Goal: Information Seeking & Learning: Check status

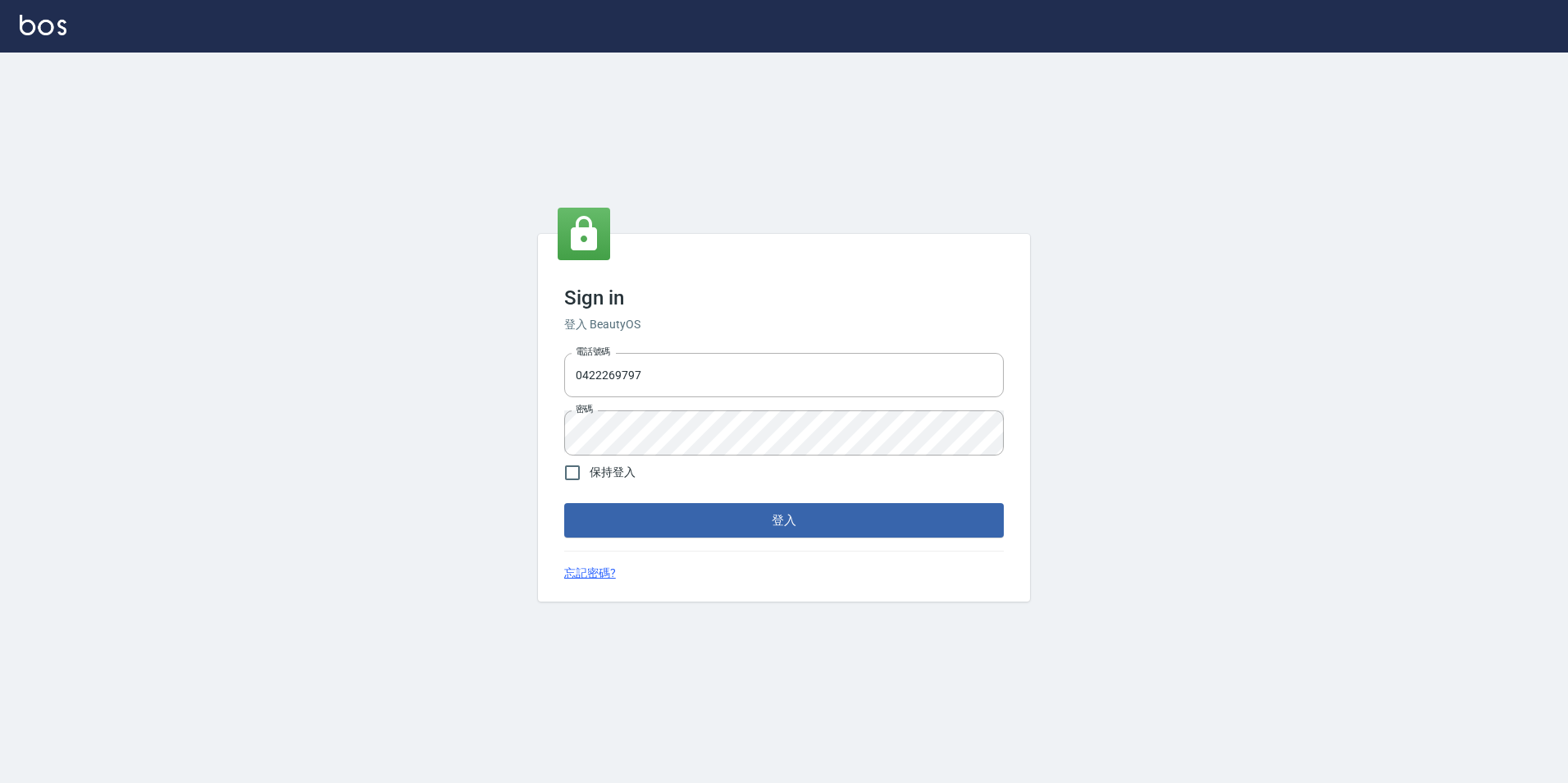
click at [69, 24] on div at bounding box center [784, 26] width 1568 height 52
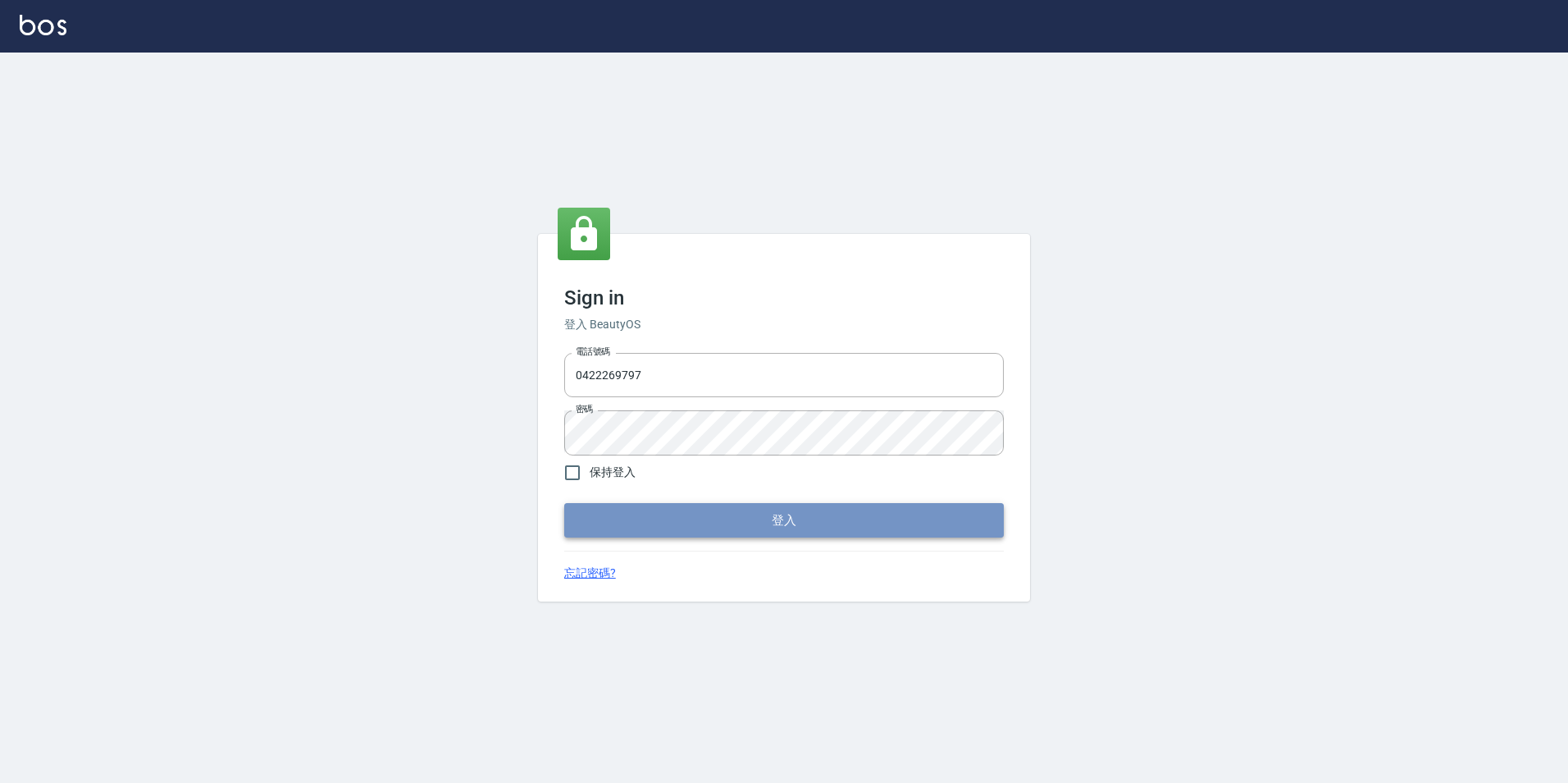
click at [679, 521] on button "登入" at bounding box center [784, 520] width 439 height 35
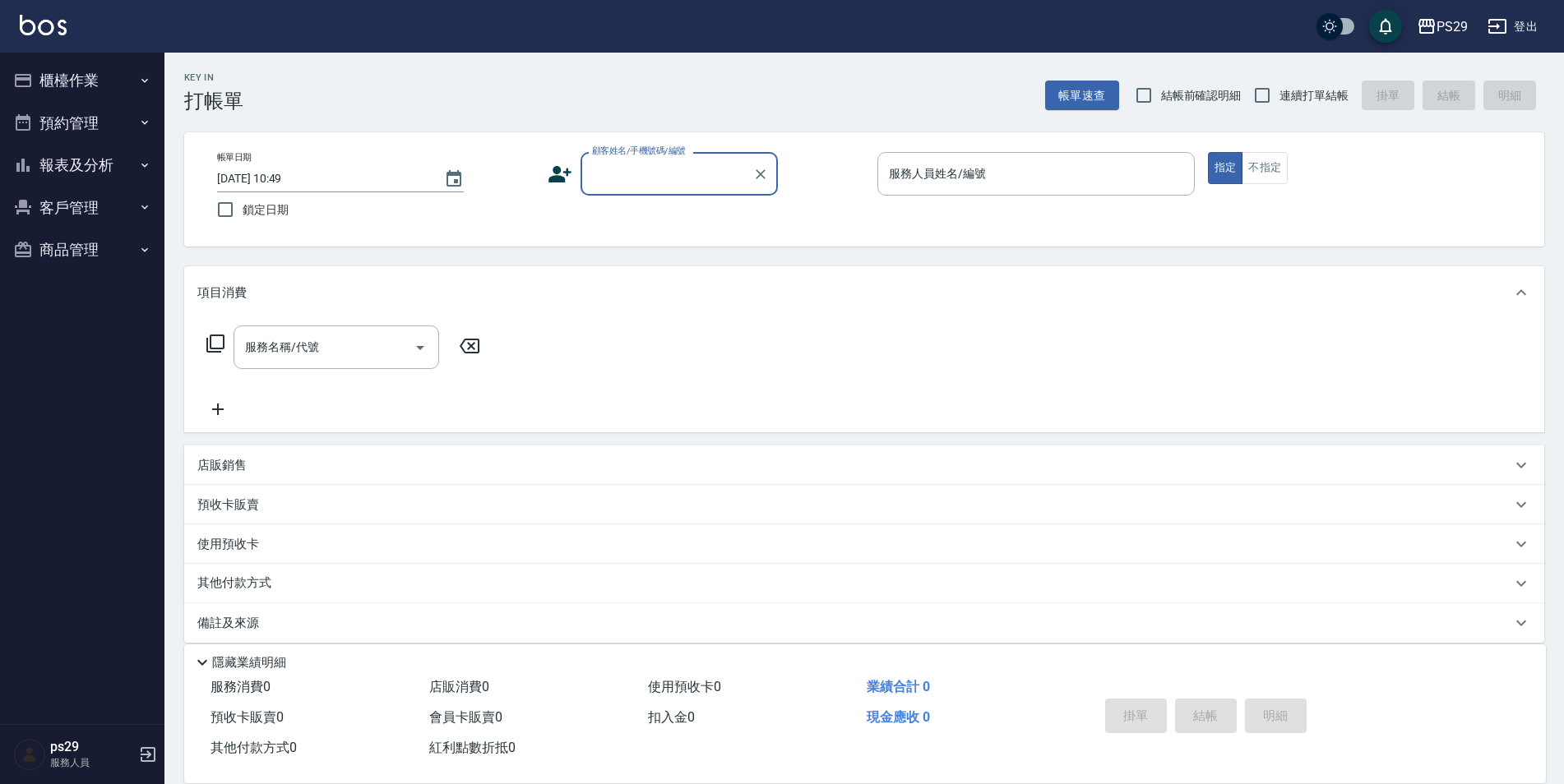
click at [79, 29] on div "PS29 登出" at bounding box center [782, 26] width 1564 height 53
click at [55, 28] on img at bounding box center [43, 25] width 47 height 21
click at [51, 17] on img at bounding box center [43, 25] width 47 height 21
click at [52, 33] on img at bounding box center [43, 25] width 47 height 21
click at [39, 19] on img at bounding box center [43, 25] width 47 height 21
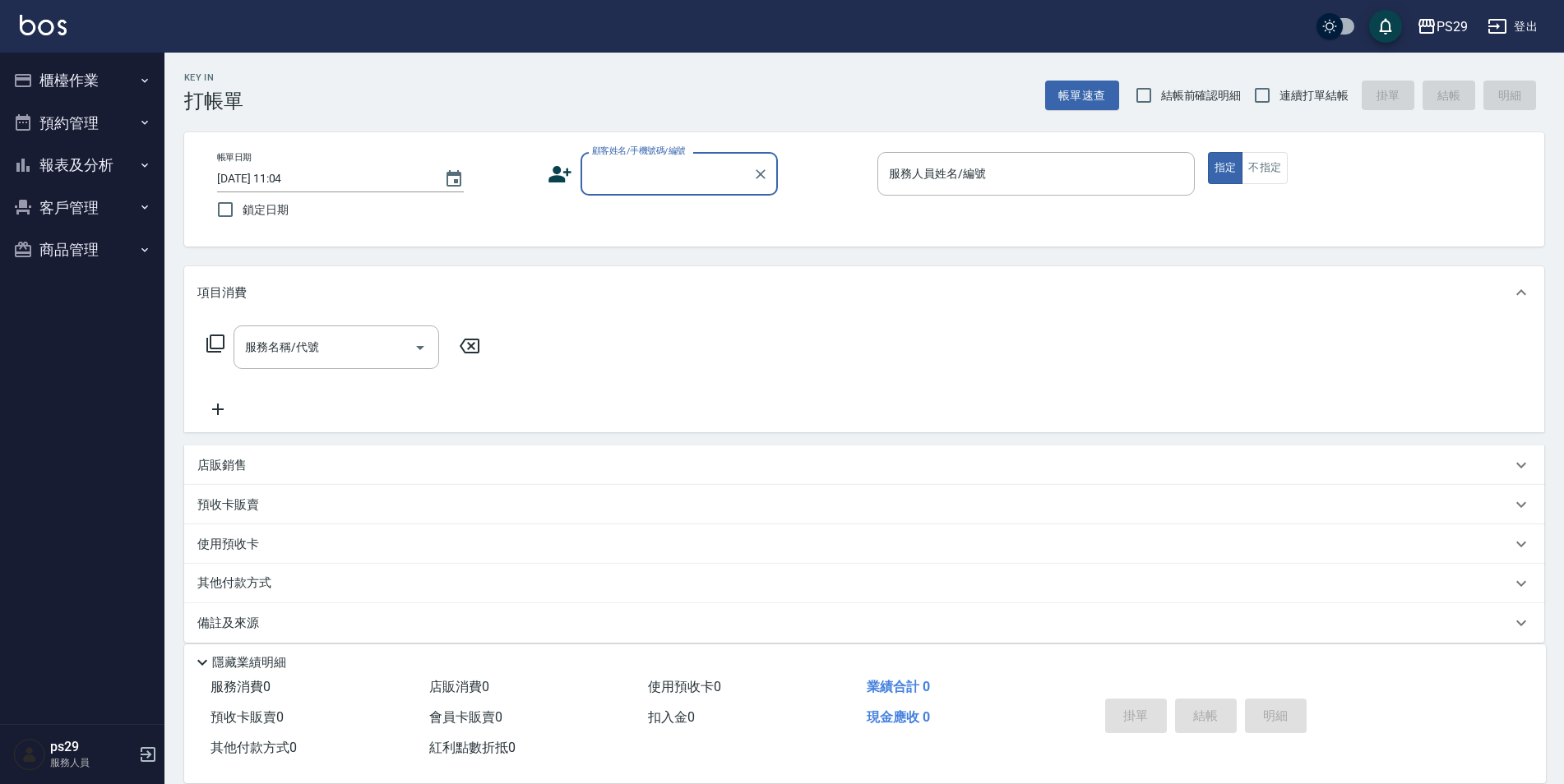
click at [116, 155] on button "報表及分析" at bounding box center [82, 165] width 152 height 43
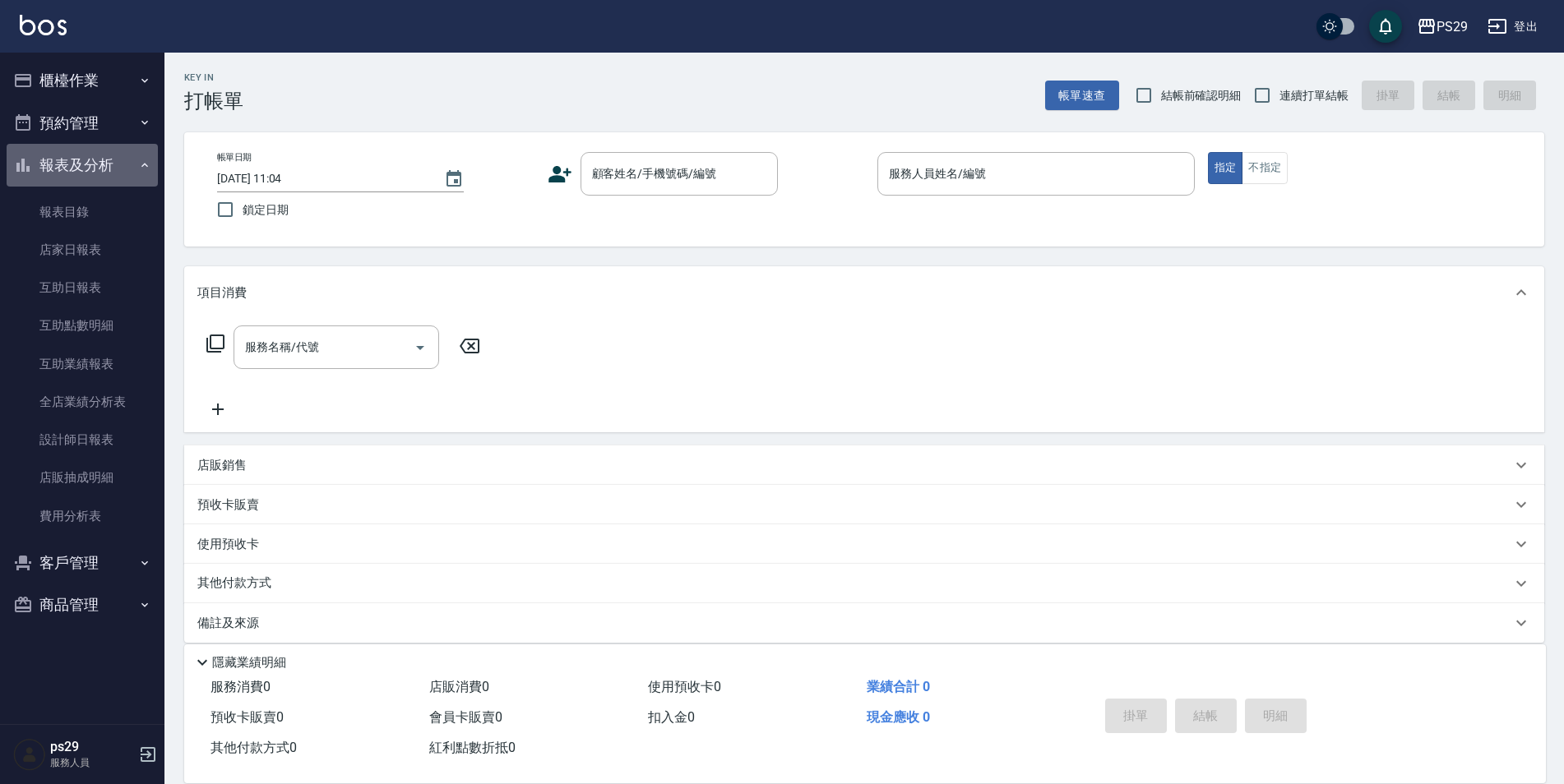
click at [116, 155] on button "報表及分析" at bounding box center [82, 165] width 152 height 43
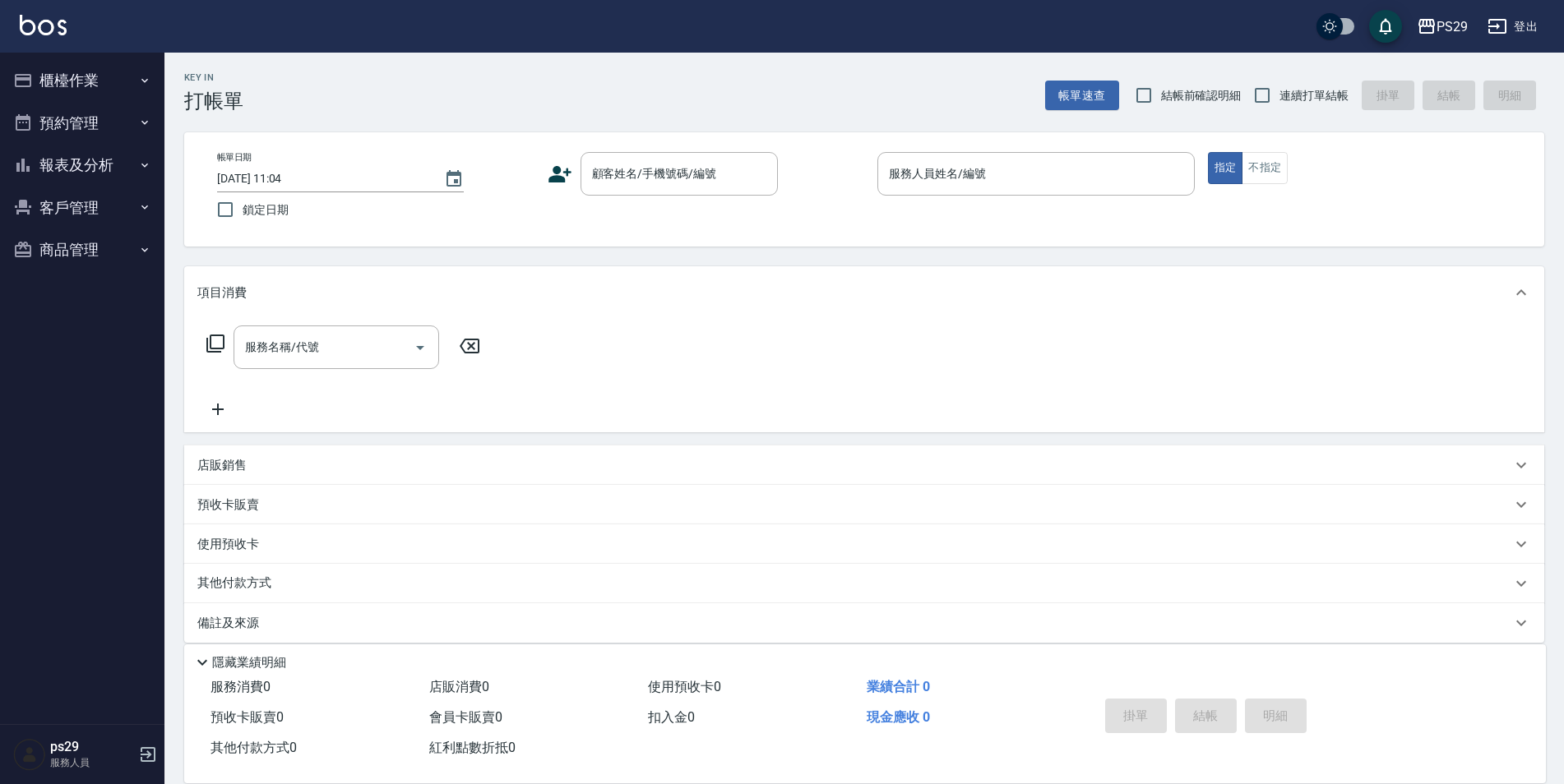
click at [129, 145] on button "報表及分析" at bounding box center [82, 165] width 152 height 43
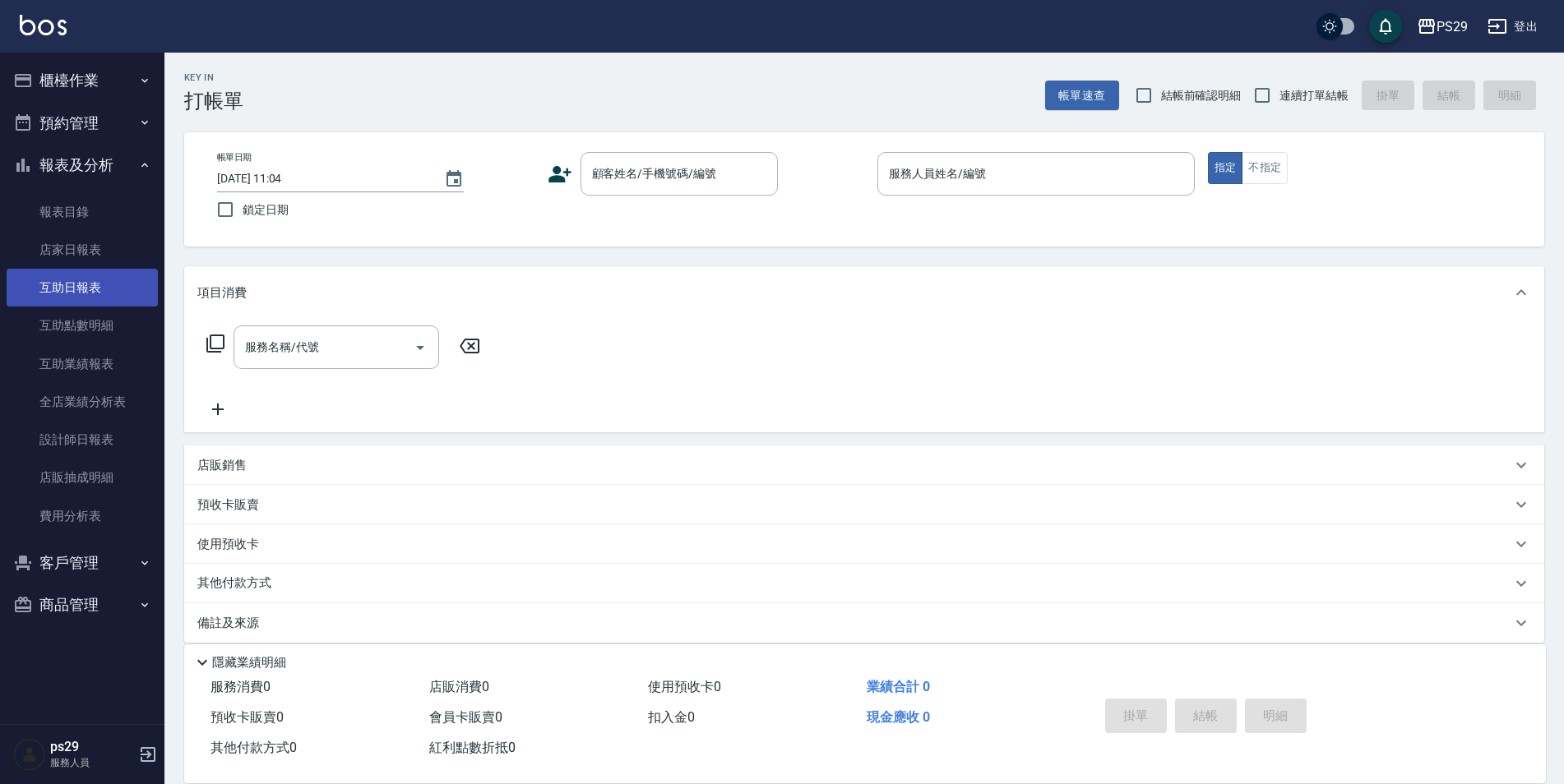
click at [94, 281] on link "互助日報表" at bounding box center [82, 287] width 152 height 38
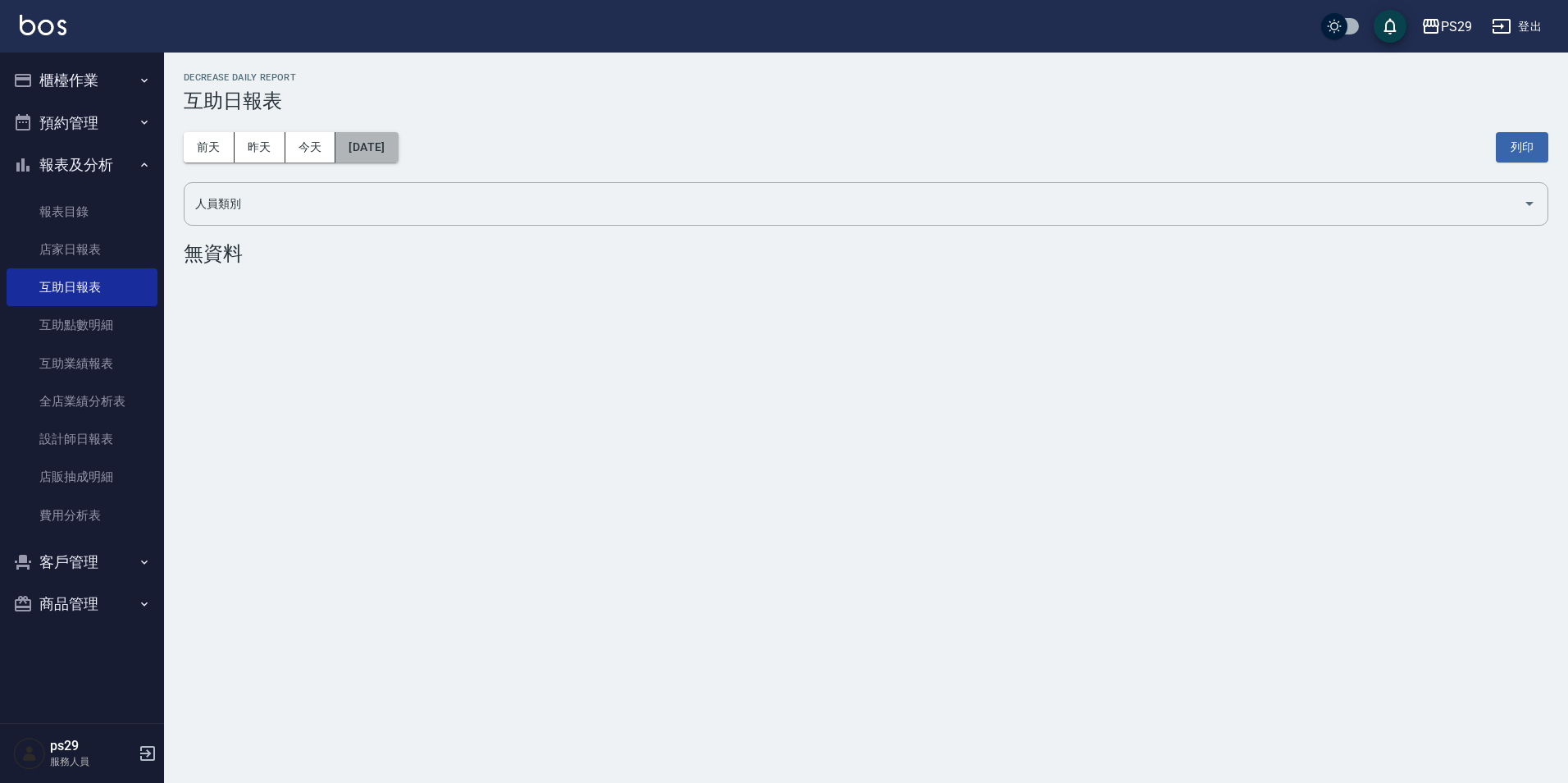
click at [352, 146] on button "[DATE]" at bounding box center [366, 147] width 62 height 31
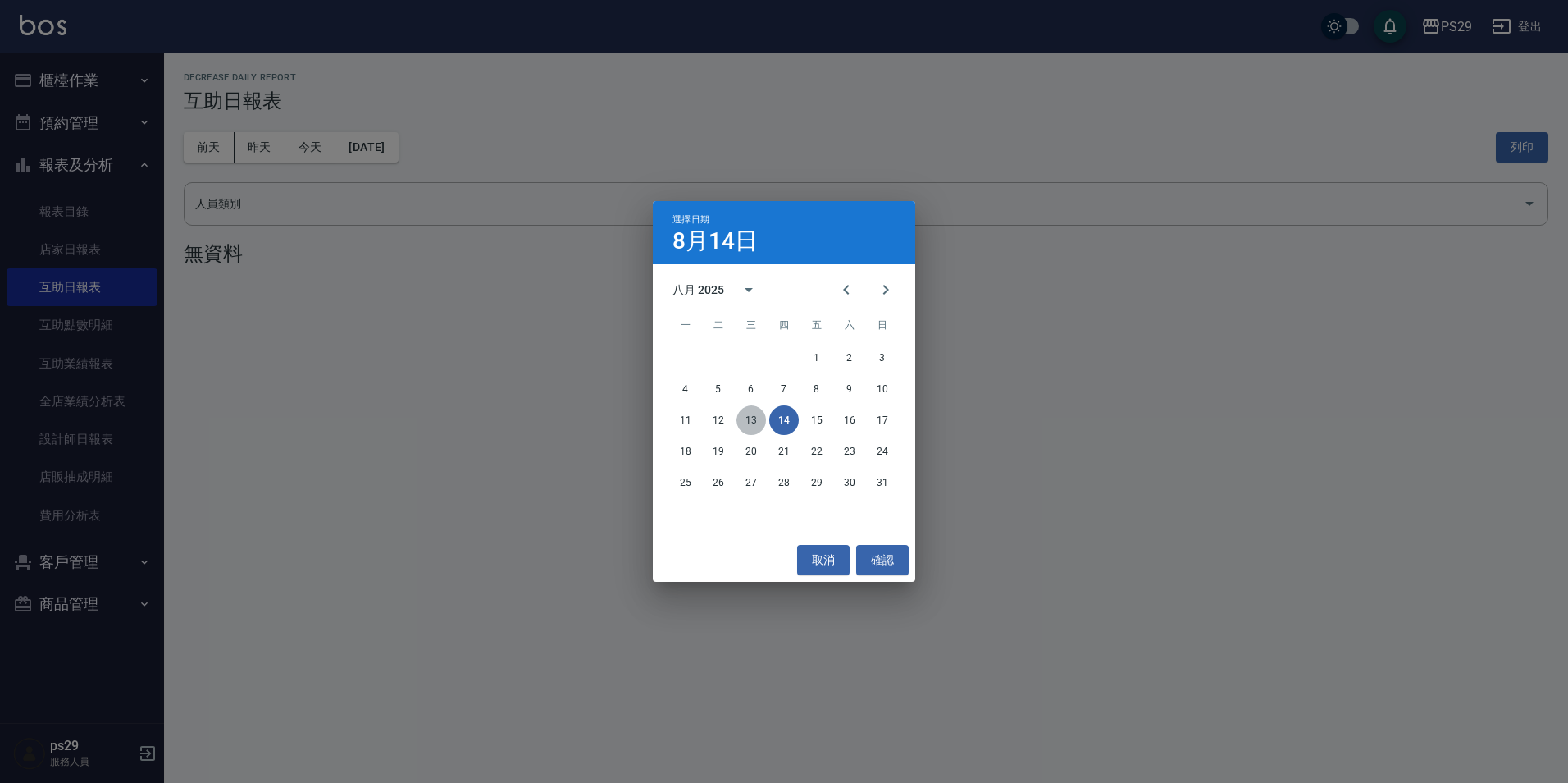
click at [754, 425] on button "13" at bounding box center [751, 421] width 30 height 30
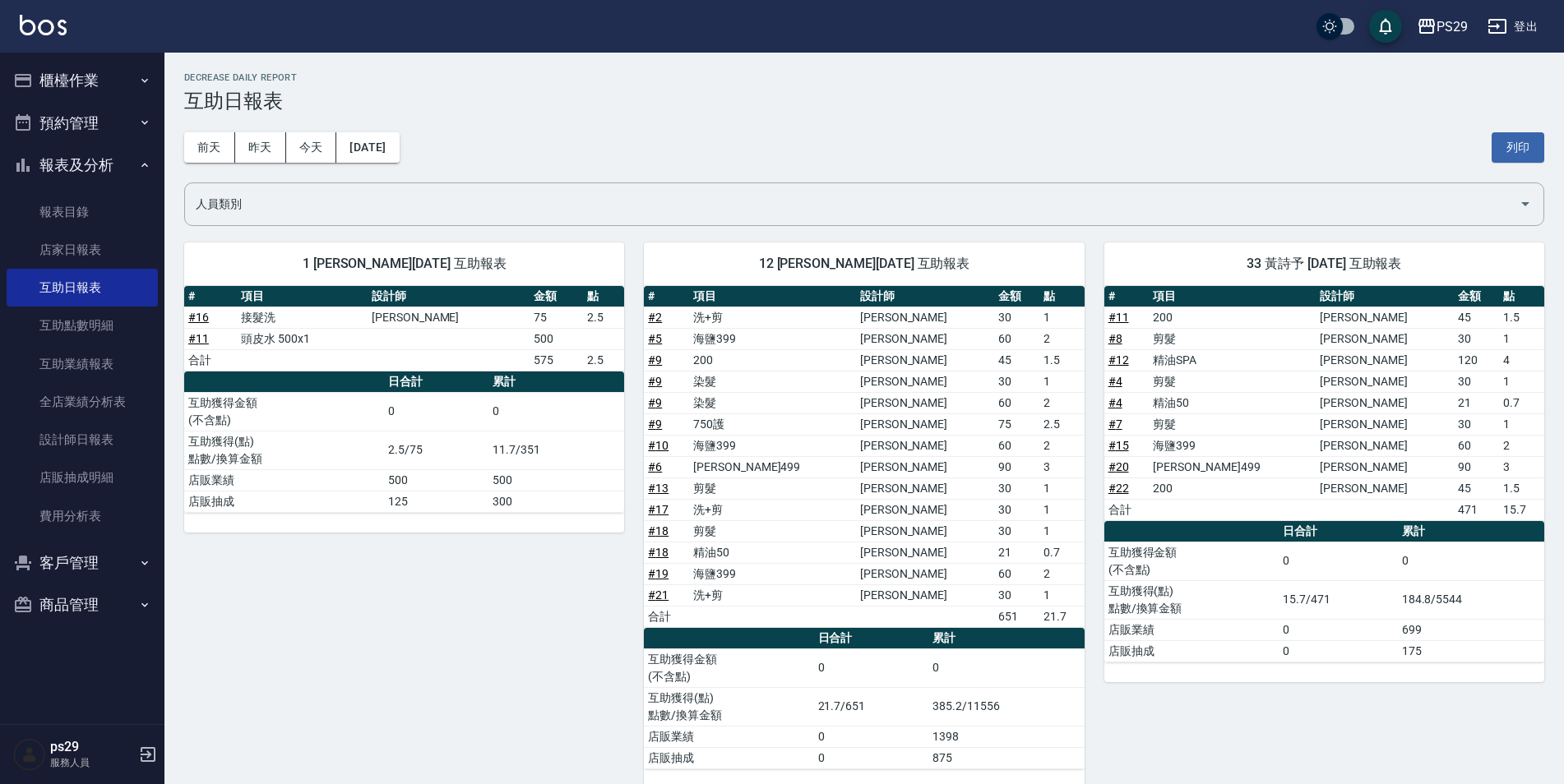
scroll to position [25, 0]
